Goal: Connect with others: Connect with others

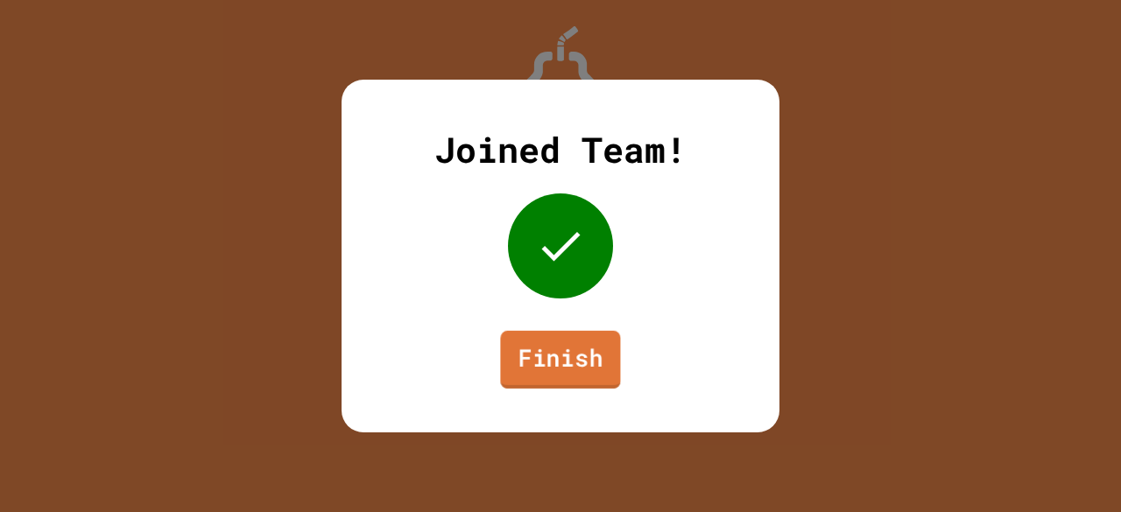
click at [574, 336] on link "Finish" at bounding box center [560, 360] width 120 height 58
